Goal: Check status: Check status

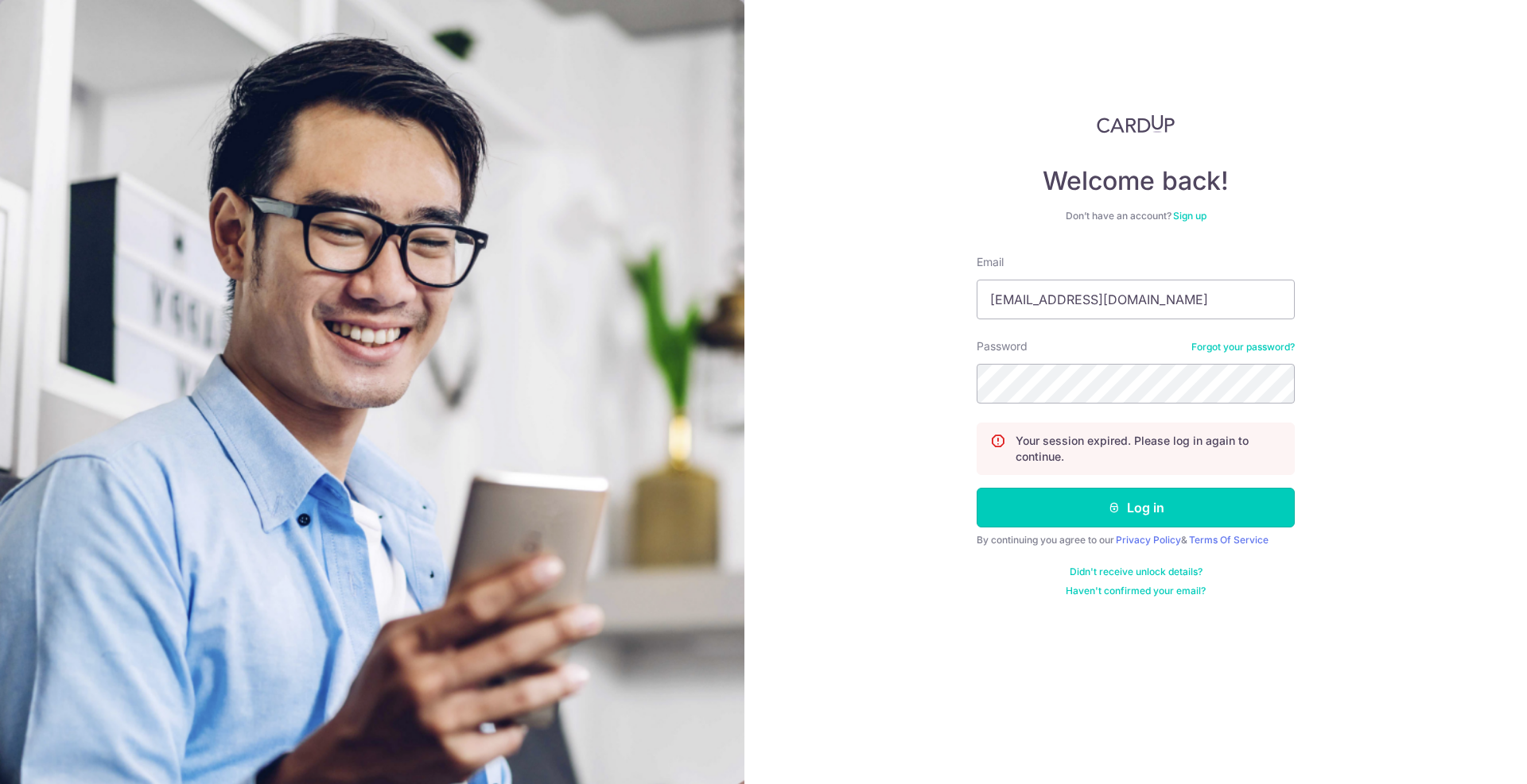
click at [1075, 500] on button "Log in" at bounding box center [1135, 508] width 318 height 40
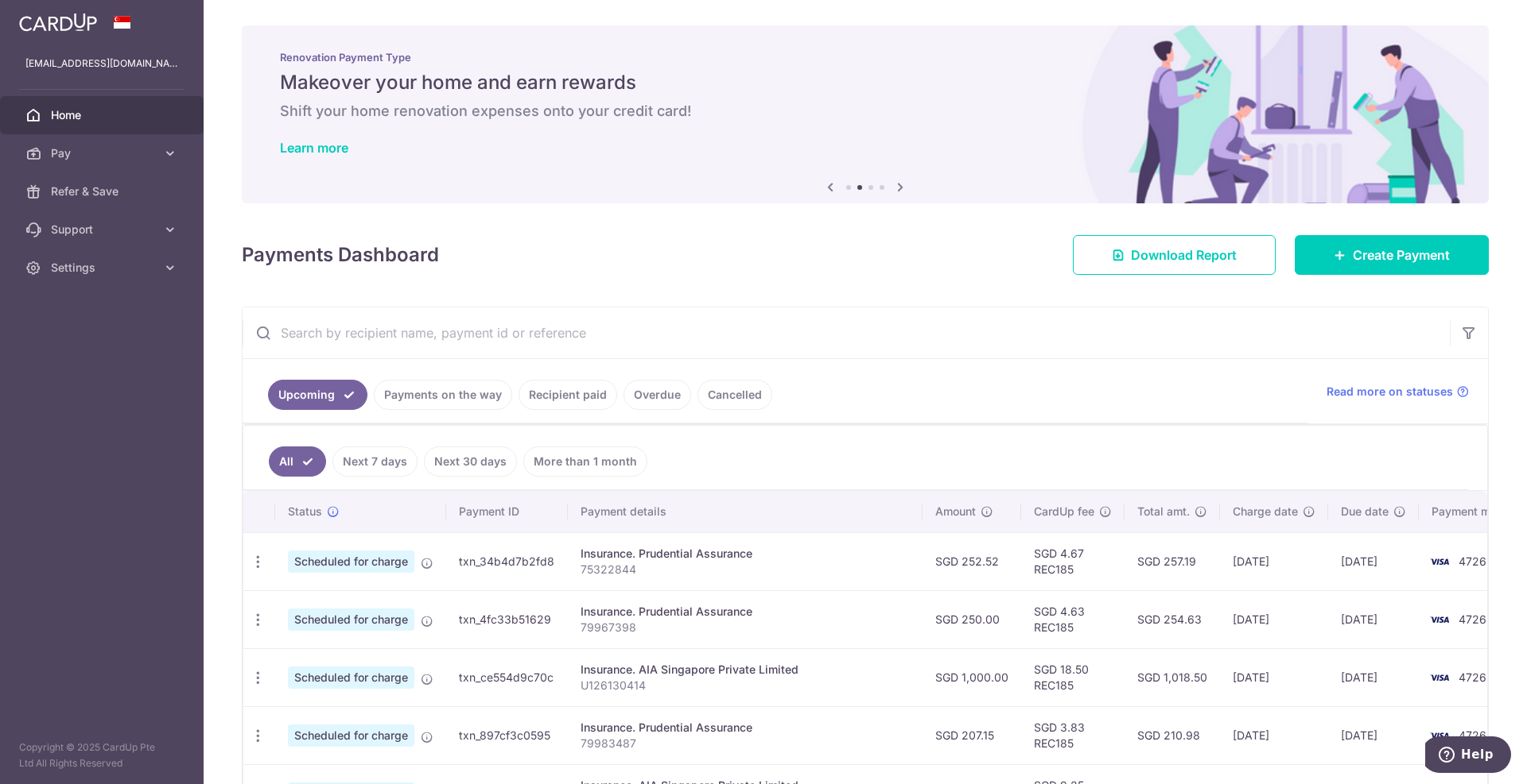
click at [440, 397] on link "Payments on the way" at bounding box center [443, 395] width 138 height 30
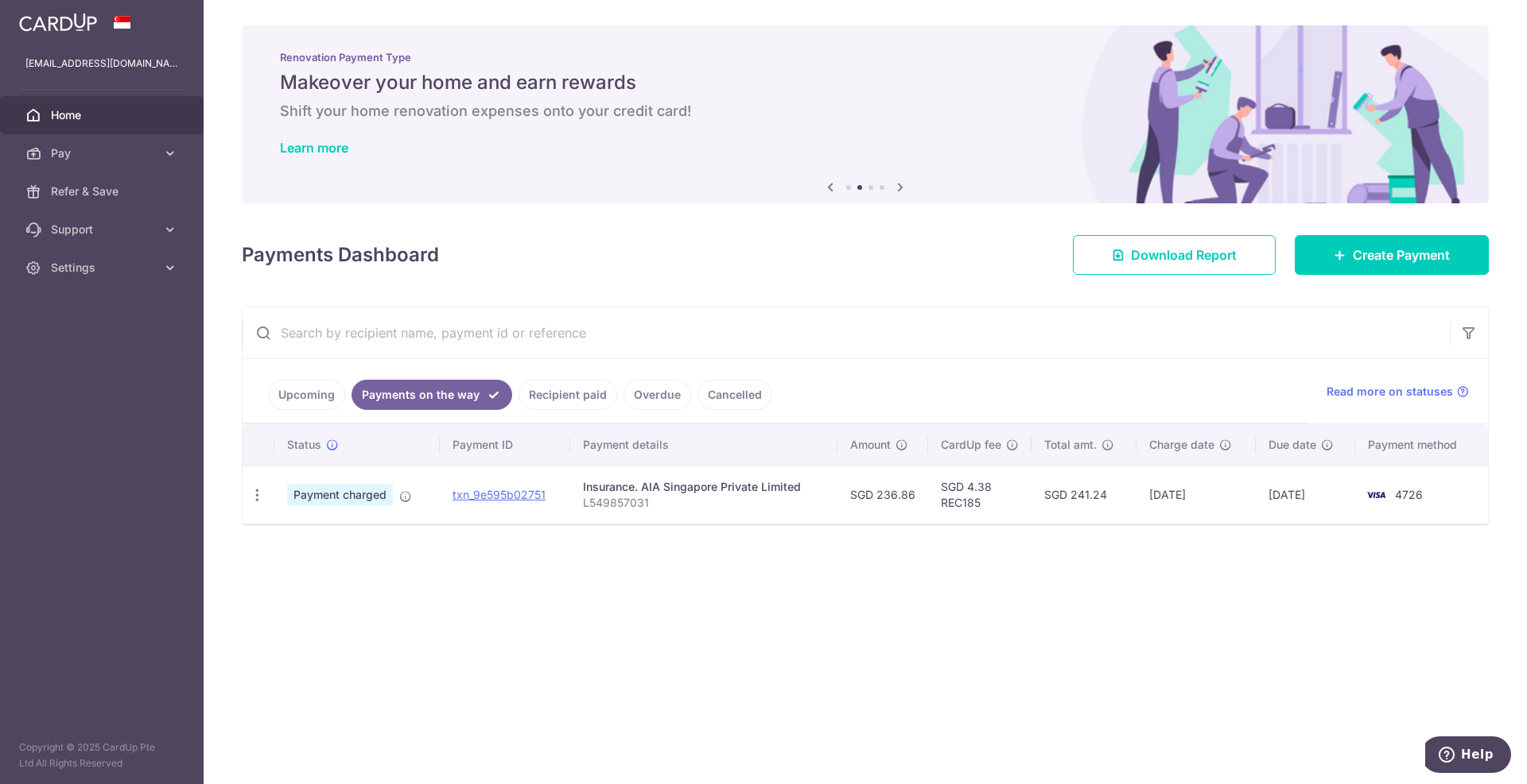
click at [328, 387] on link "Upcoming" at bounding box center [306, 395] width 77 height 30
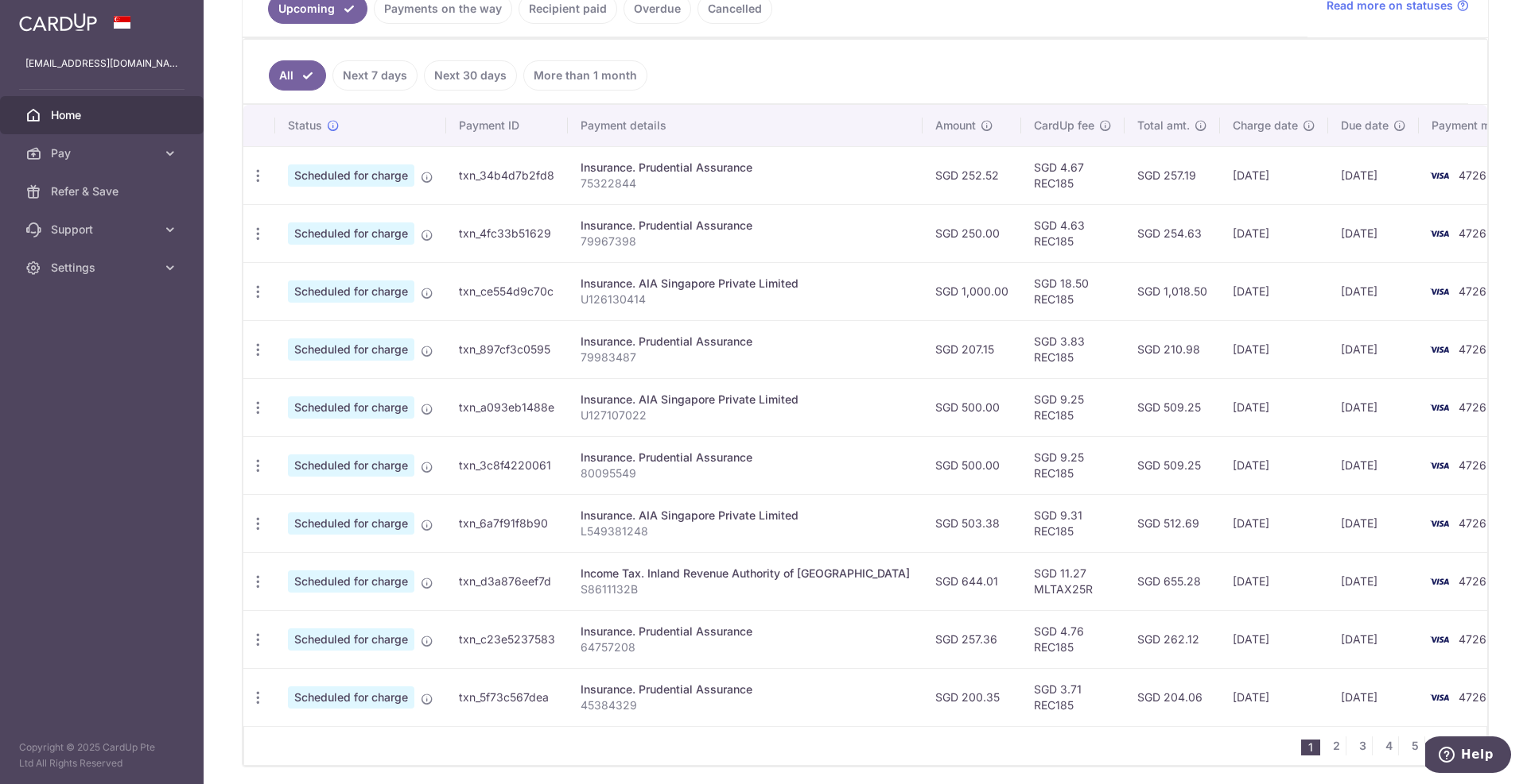
scroll to position [388, 0]
